Goal: Information Seeking & Learning: Learn about a topic

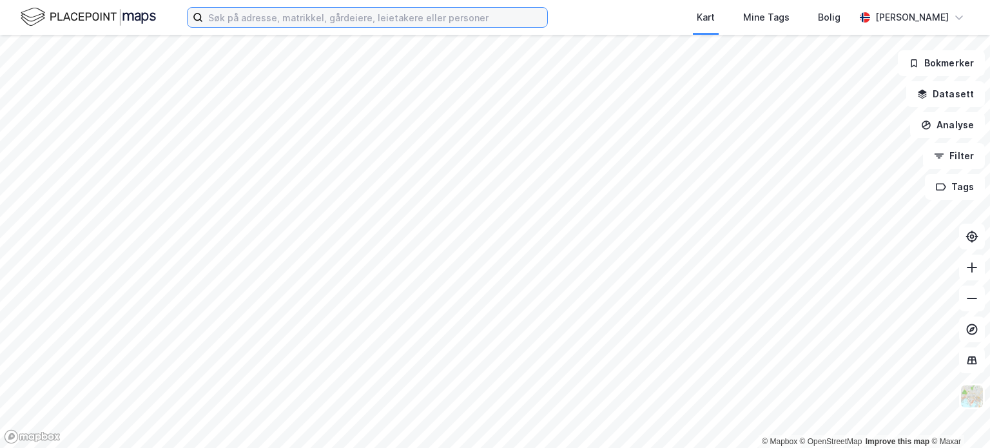
click at [263, 25] on input at bounding box center [375, 17] width 344 height 19
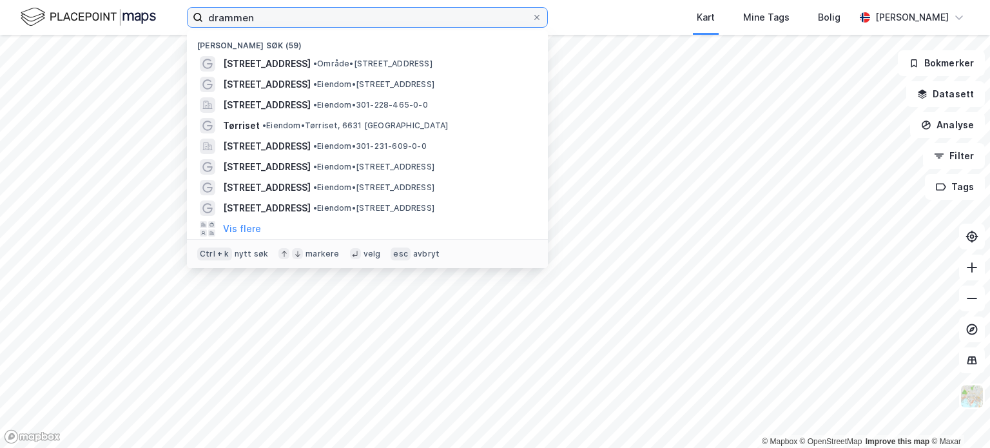
type input "drammen"
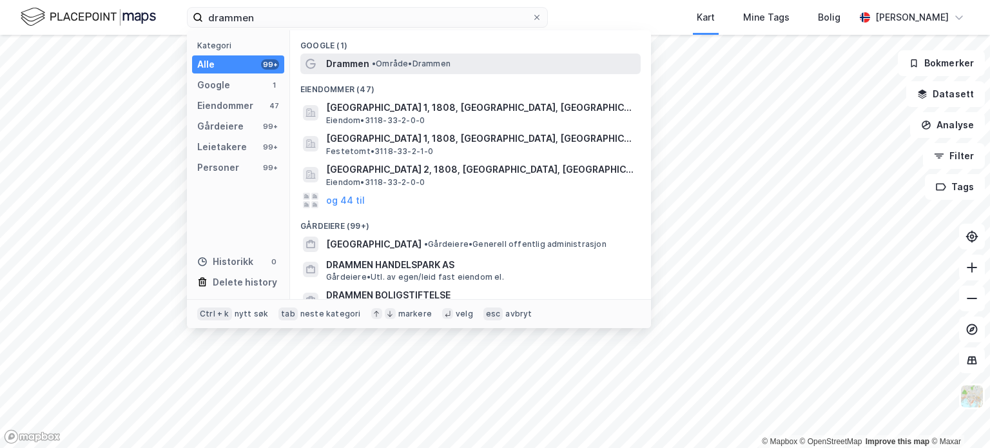
click at [354, 70] on span "Drammen" at bounding box center [347, 63] width 43 height 15
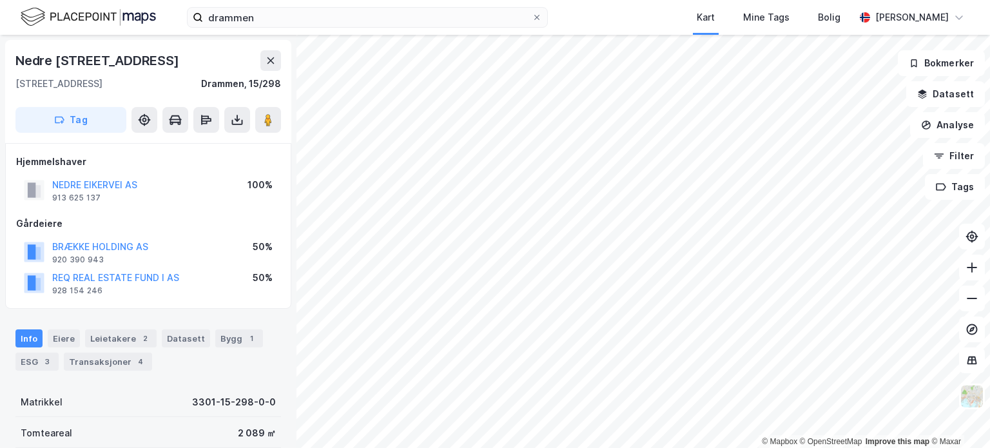
scroll to position [284, 0]
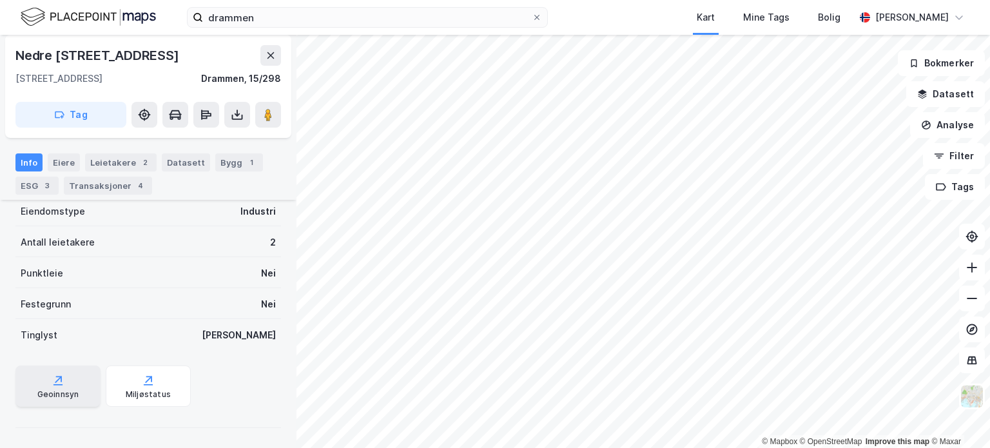
click at [50, 391] on div "Geoinnsyn" at bounding box center [58, 394] width 42 height 10
